Goal: Find specific fact: Find specific fact

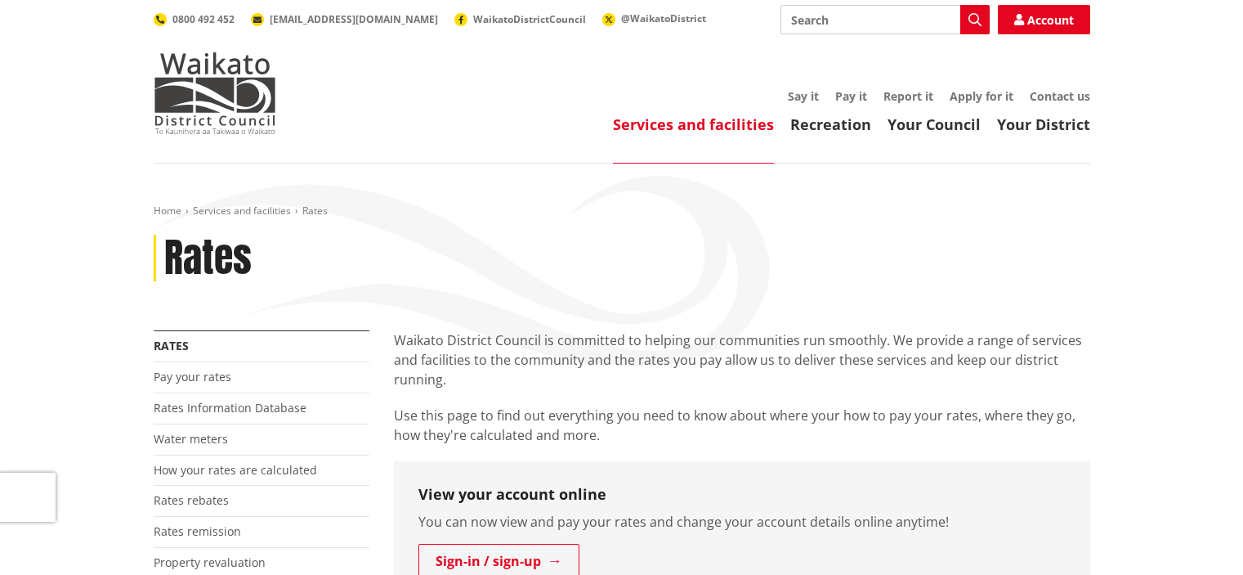
scroll to position [163, 0]
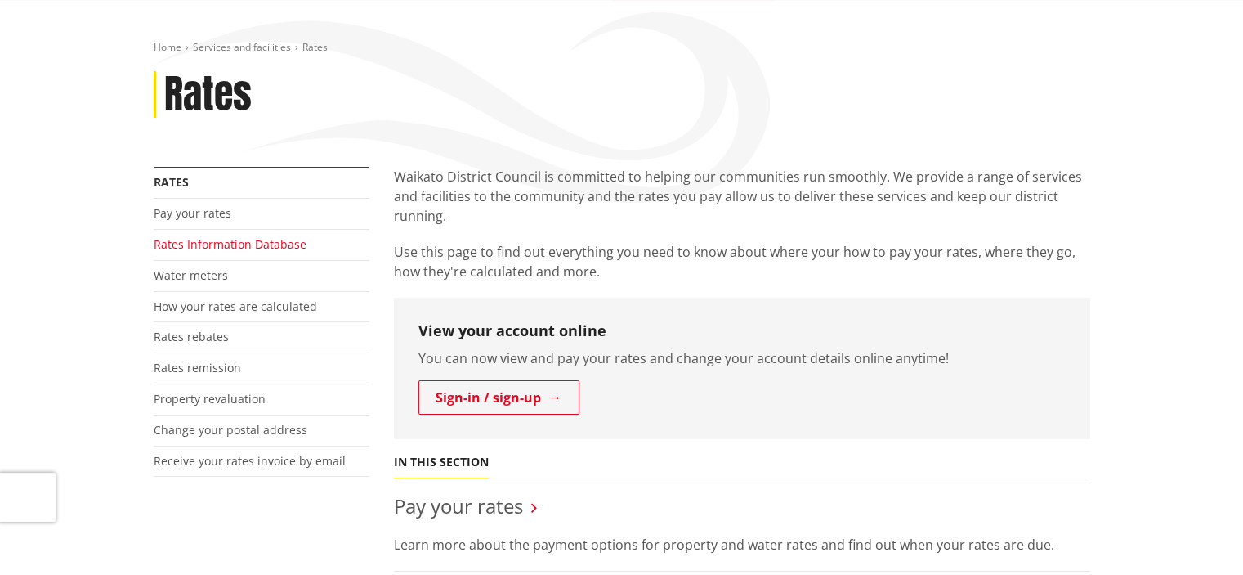
click at [246, 239] on link "Rates Information Database" at bounding box center [230, 244] width 153 height 16
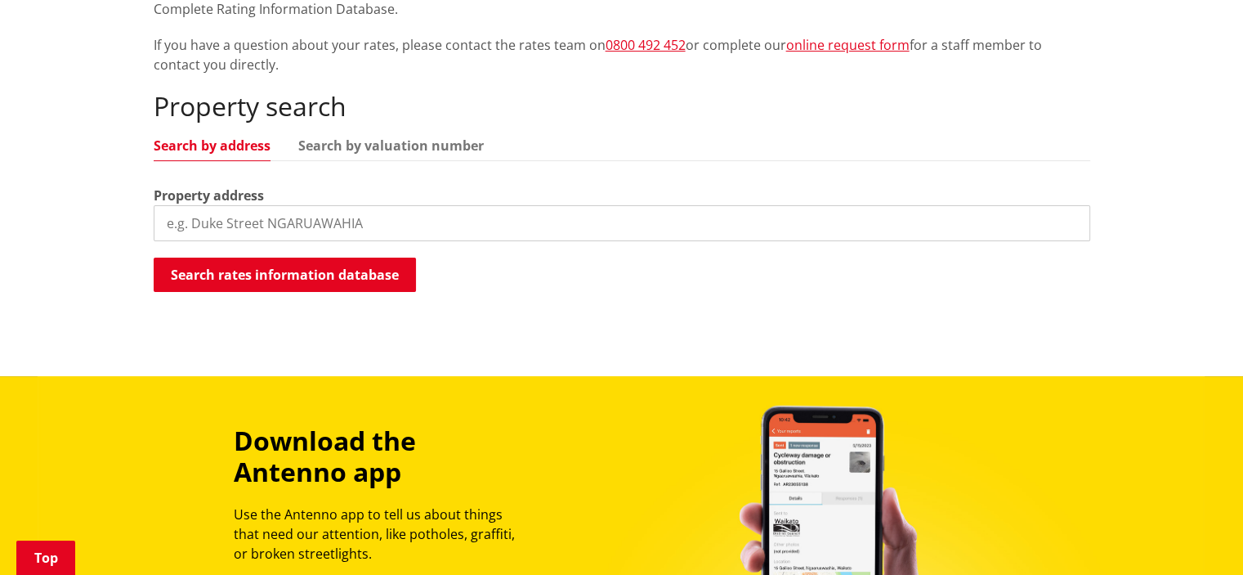
scroll to position [409, 0]
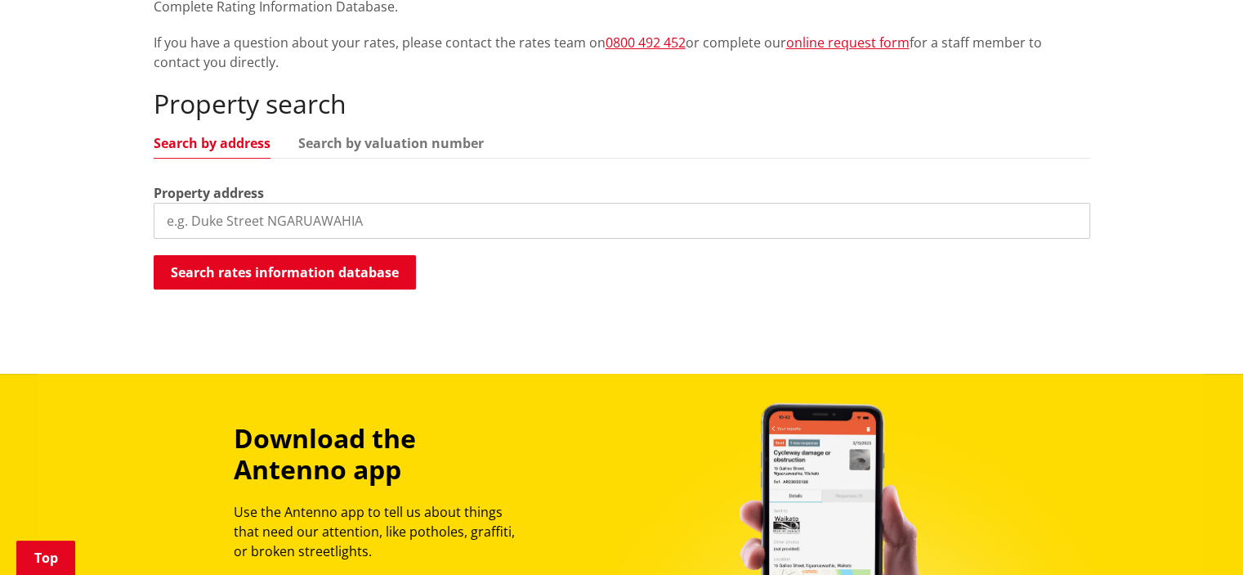
click at [241, 227] on input "search" at bounding box center [622, 221] width 937 height 36
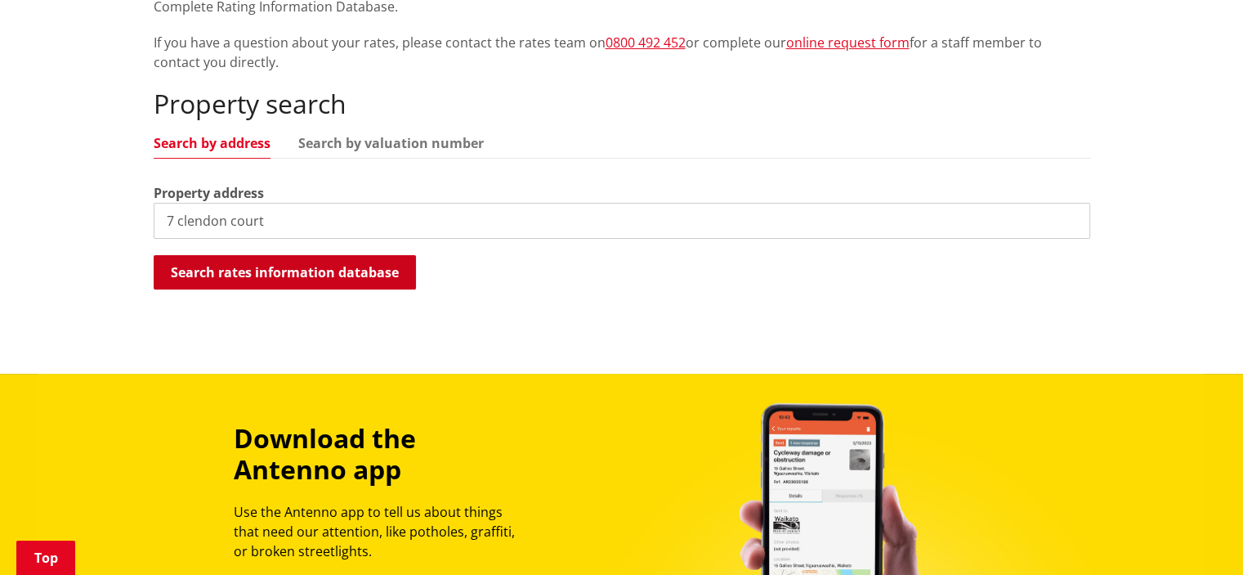
type input "7 clendon court"
click at [268, 264] on button "Search rates information database" at bounding box center [285, 272] width 262 height 34
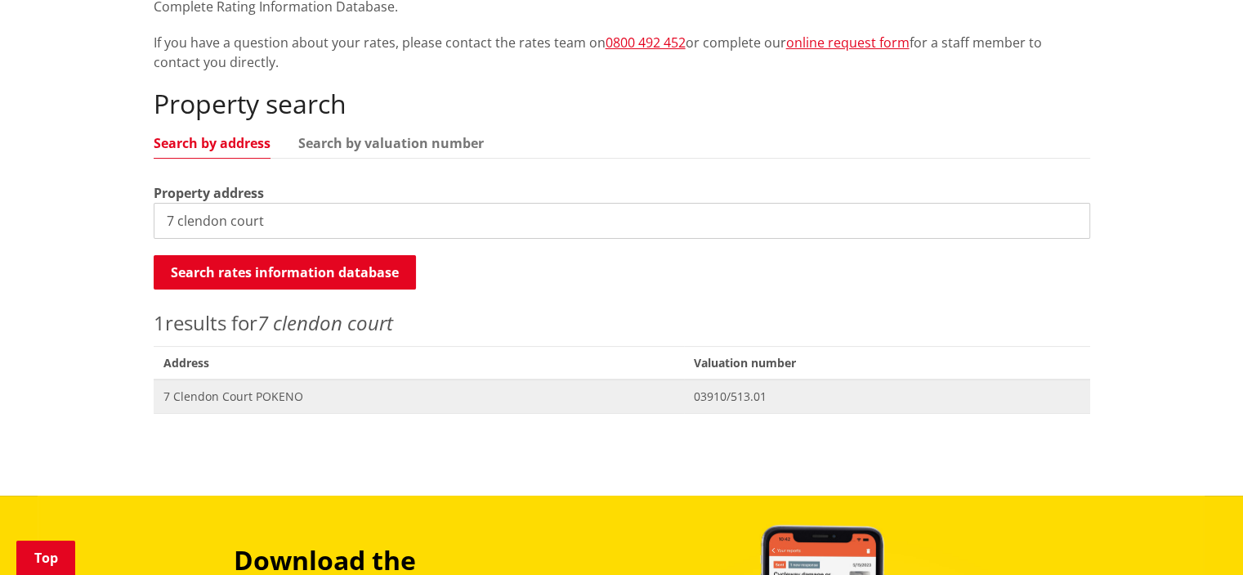
click at [275, 394] on span "7 Clendon Court POKENO" at bounding box center [419, 396] width 512 height 16
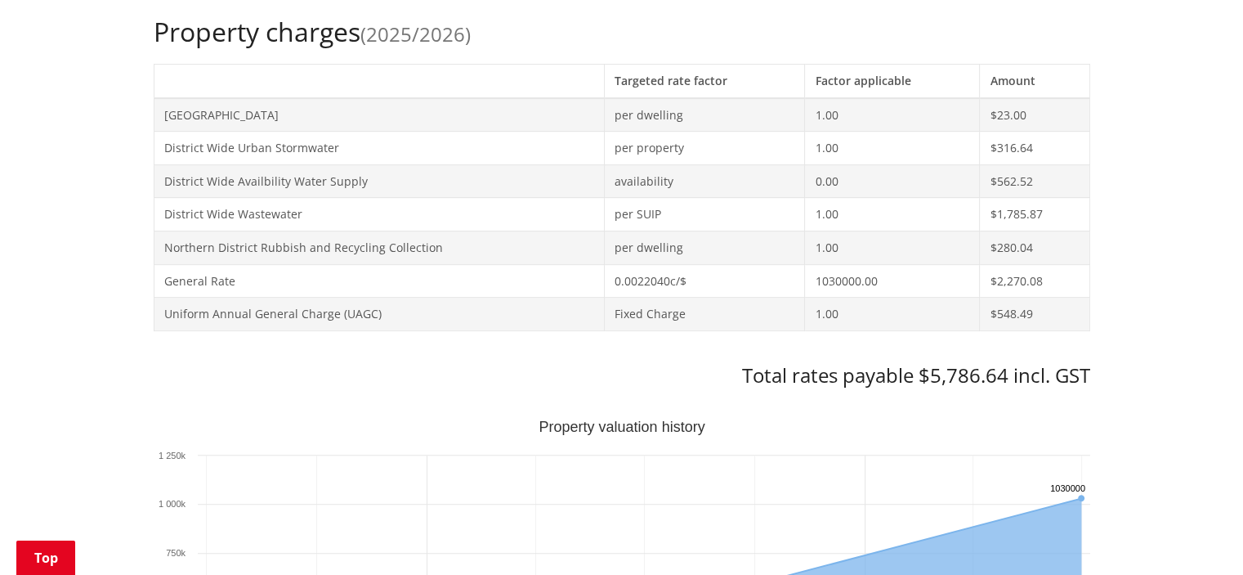
scroll to position [572, 0]
